Goal: Navigation & Orientation: Go to known website

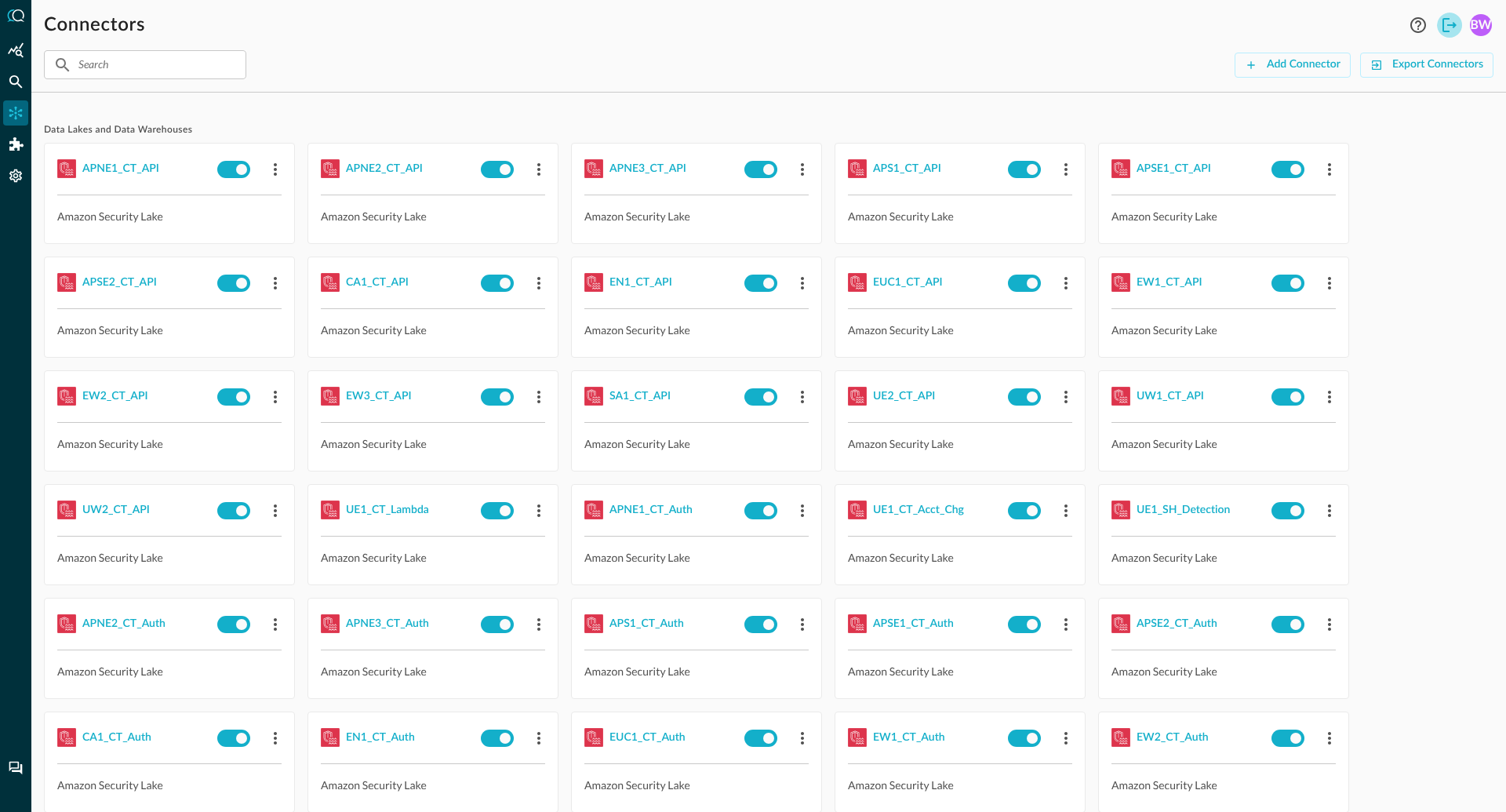
click at [1450, 25] on icon "Logout" at bounding box center [1449, 25] width 14 height 14
